Goal: Register for event/course

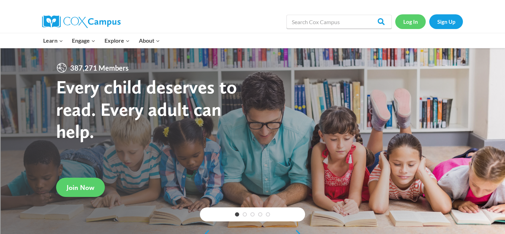
drag, startPoint x: 0, startPoint y: 0, endPoint x: 405, endPoint y: 22, distance: 405.8
click at [405, 22] on link "Log In" at bounding box center [410, 21] width 30 height 14
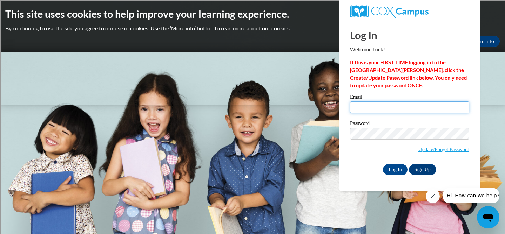
click at [361, 109] on input "Email" at bounding box center [409, 108] width 119 height 12
type input "[EMAIL_ADDRESS][DOMAIN_NAME]"
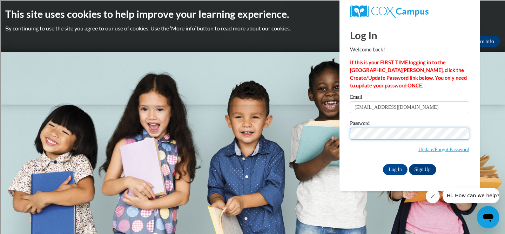
click at [383, 164] on input "Log In" at bounding box center [395, 169] width 25 height 11
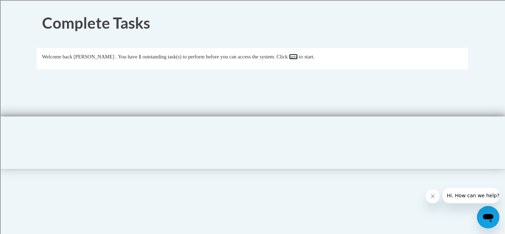
click at [298, 57] on link "here" at bounding box center [293, 57] width 9 height 6
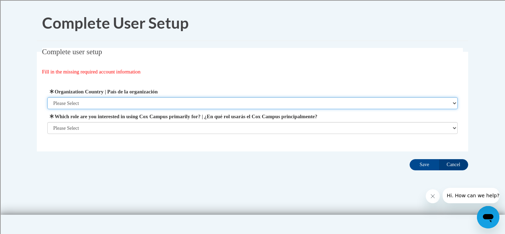
click at [80, 102] on select "Please Select United States | Estados Unidos Outside of the United States | Fue…" at bounding box center [252, 103] width 410 height 12
select select "ad49bcad-a171-4b2e-b99c-48b446064914"
click at [47, 97] on select "Please Select United States | Estados Unidos Outside of the United States | Fue…" at bounding box center [252, 103] width 410 height 12
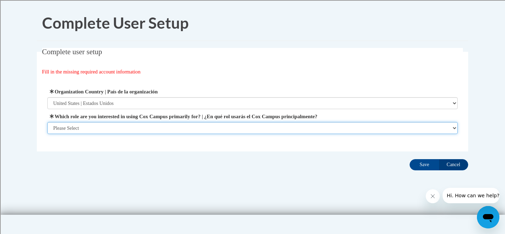
click at [73, 126] on select "Please Select College/University | Colegio/Universidad Community/Nonprofit Part…" at bounding box center [252, 128] width 410 height 12
select select "fbf2d438-af2f-41f8-98f1-81c410e29de3"
click at [47, 134] on select "Please Select College/University | Colegio/Universidad Community/Nonprofit Part…" at bounding box center [252, 128] width 410 height 12
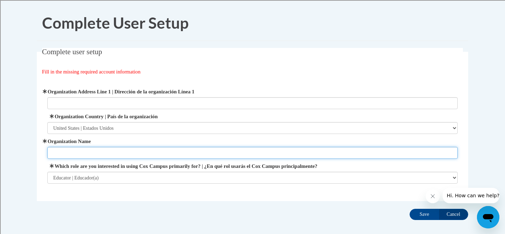
click at [65, 153] on input "Organization Name" at bounding box center [252, 153] width 410 height 12
type input "Shorewood Schools"
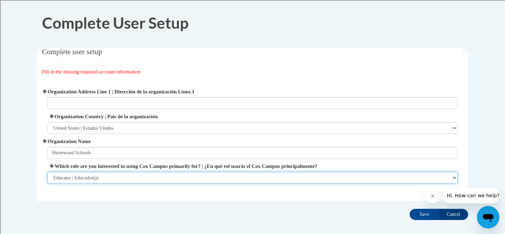
click at [63, 178] on select "Please Select College/University | Colegio/Universidad Community/Nonprofit Part…" at bounding box center [252, 178] width 410 height 12
click at [47, 172] on select "Please Select College/University | Colegio/Universidad Community/Nonprofit Part…" at bounding box center [252, 178] width 410 height 12
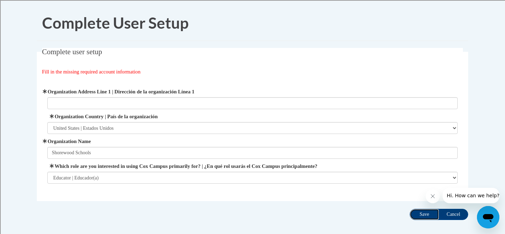
click at [420, 214] on input "Save" at bounding box center [423, 214] width 29 height 11
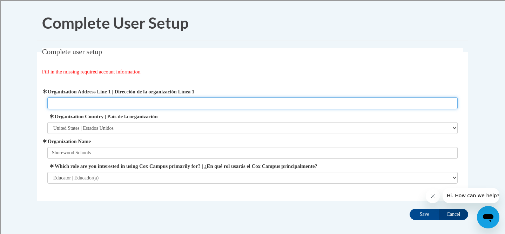
click at [75, 104] on input "Organization Address Line 1 | Dirección de la organización Línea 1" at bounding box center [252, 103] width 410 height 12
type input "2100 E. Capitol Dr."
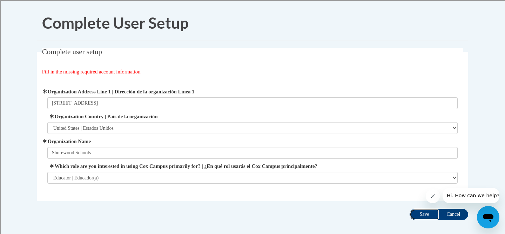
click at [422, 212] on input "Save" at bounding box center [423, 214] width 29 height 11
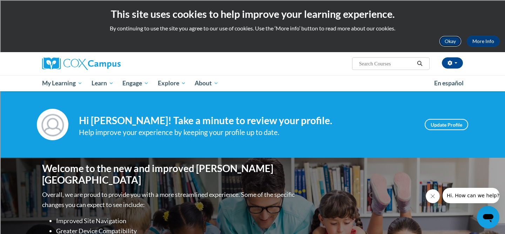
click at [448, 43] on button "Okay" at bounding box center [450, 41] width 22 height 11
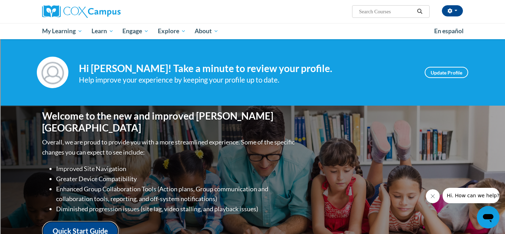
click at [94, 227] on link "Quick Start Guide" at bounding box center [80, 232] width 76 height 20
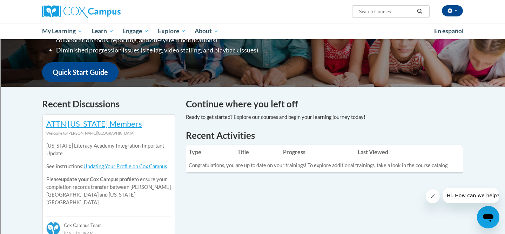
scroll to position [164, 0]
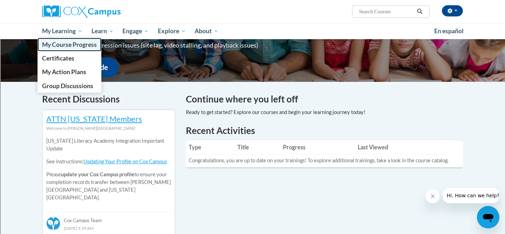
click at [68, 44] on span "My Course Progress" at bounding box center [69, 44] width 55 height 7
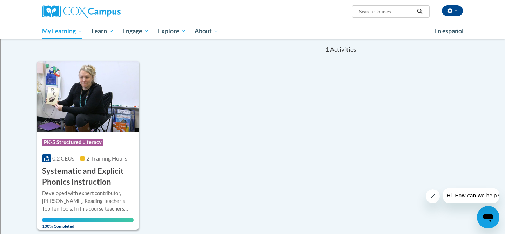
scroll to position [74, 0]
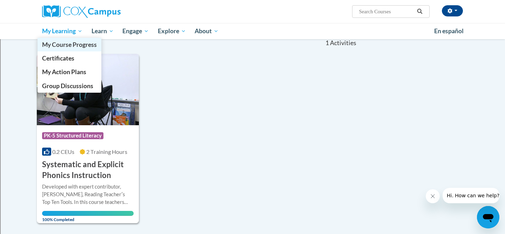
click at [79, 44] on span "My Course Progress" at bounding box center [69, 44] width 55 height 7
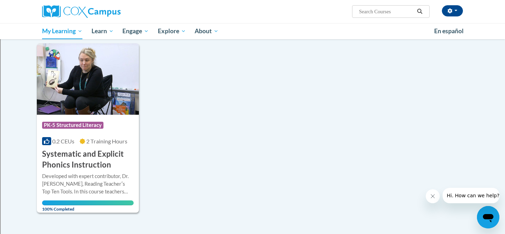
scroll to position [90, 0]
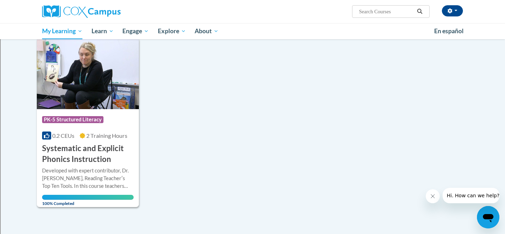
click at [360, 13] on input "Search..." at bounding box center [386, 11] width 56 height 8
type input "fluency"
click at [416, 13] on icon "Search" at bounding box center [419, 11] width 6 height 5
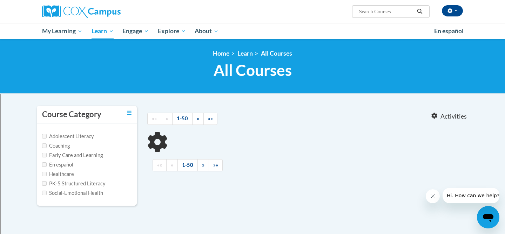
type input "fluency"
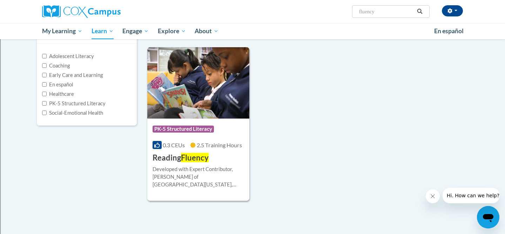
scroll to position [76, 0]
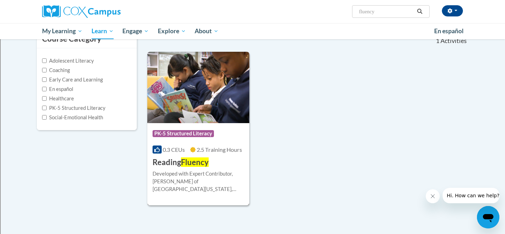
click at [181, 164] on h3 "Reading Fluency" at bounding box center [180, 162] width 56 height 11
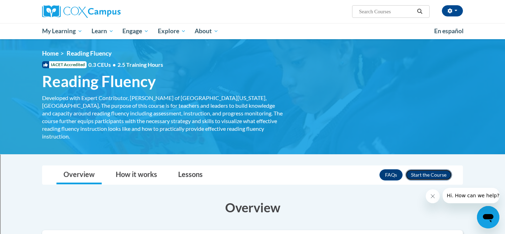
click at [425, 170] on button "Enroll" at bounding box center [428, 175] width 47 height 11
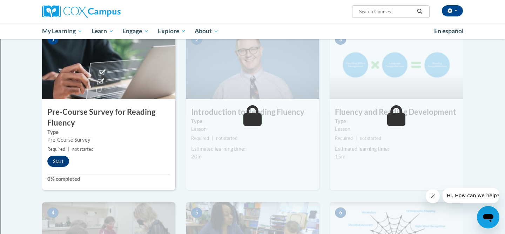
scroll to position [179, 0]
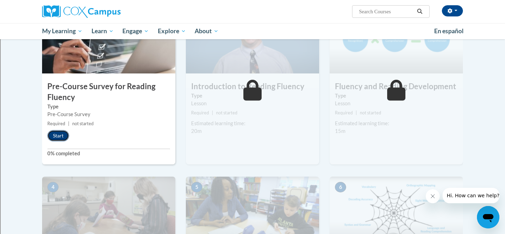
click at [59, 136] on button "Start" at bounding box center [58, 135] width 22 height 11
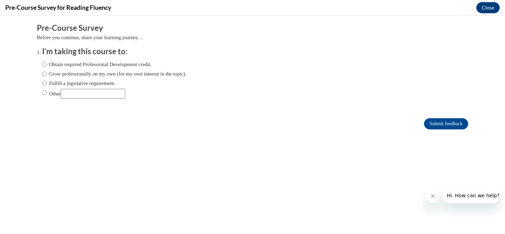
scroll to position [0, 0]
click at [75, 94] on input "Other" at bounding box center [93, 94] width 64 height 10
type input "directed to per PD items"
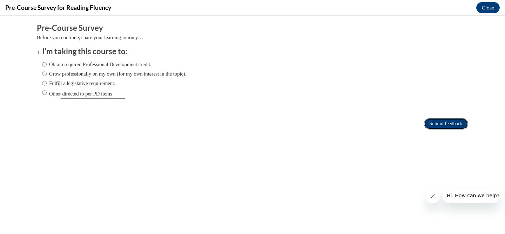
click at [429, 121] on input "Submit feedback" at bounding box center [446, 123] width 44 height 11
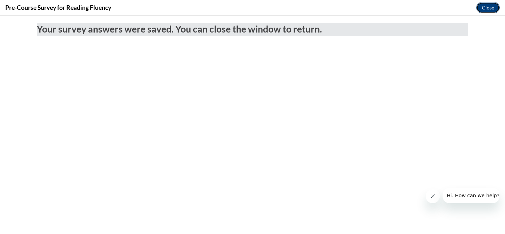
click at [490, 9] on button "Close" at bounding box center [487, 7] width 23 height 11
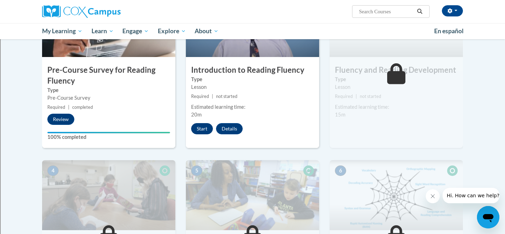
scroll to position [163, 0]
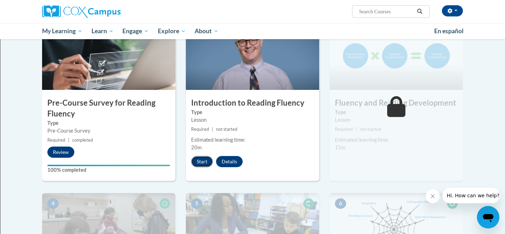
click at [202, 159] on button "Start" at bounding box center [202, 161] width 22 height 11
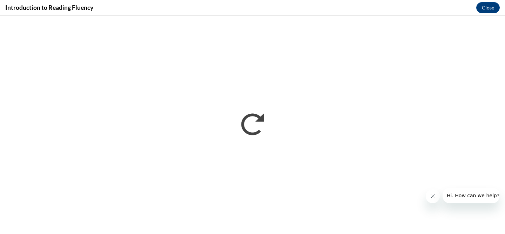
scroll to position [0, 0]
